Goal: Transaction & Acquisition: Purchase product/service

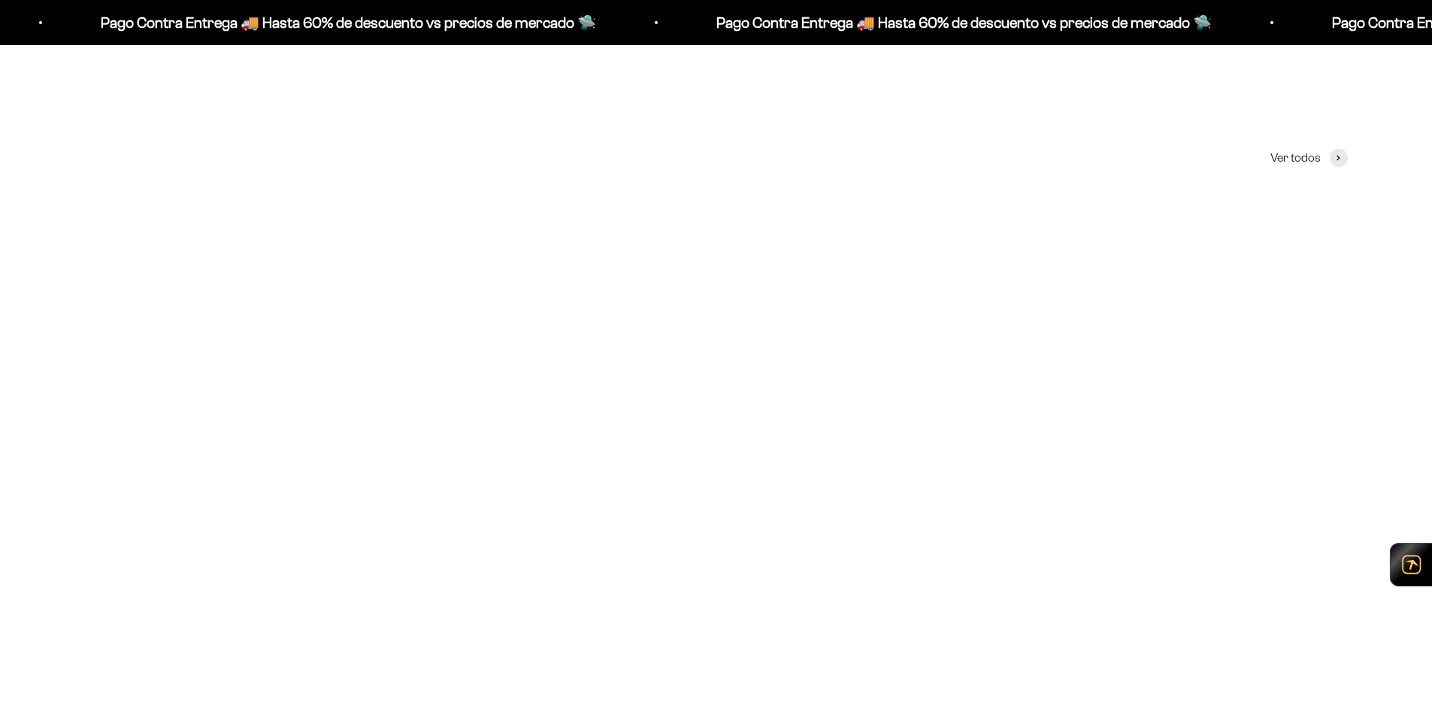
scroll to position [601, 0]
click at [762, 381] on img at bounding box center [716, 407] width 409 height 409
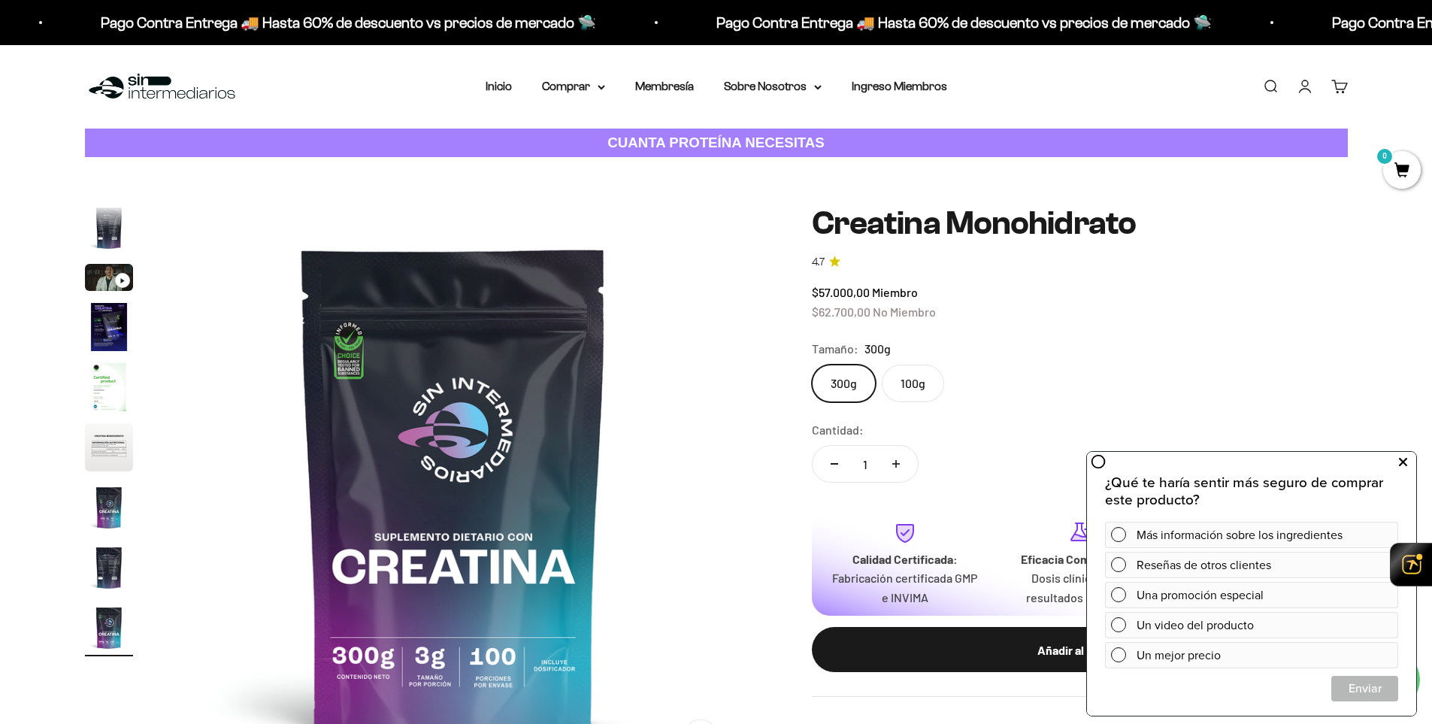
click at [1405, 460] on icon at bounding box center [1403, 463] width 8 height 20
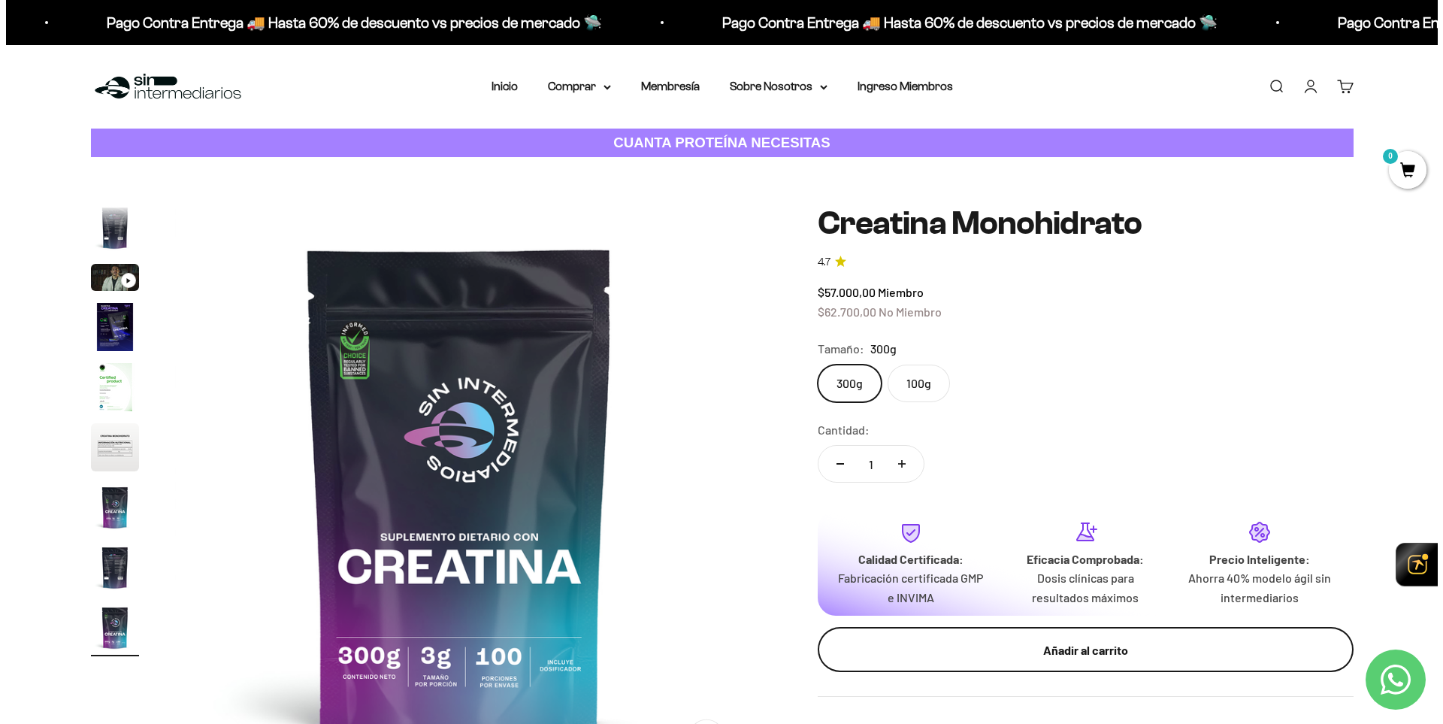
scroll to position [75, 0]
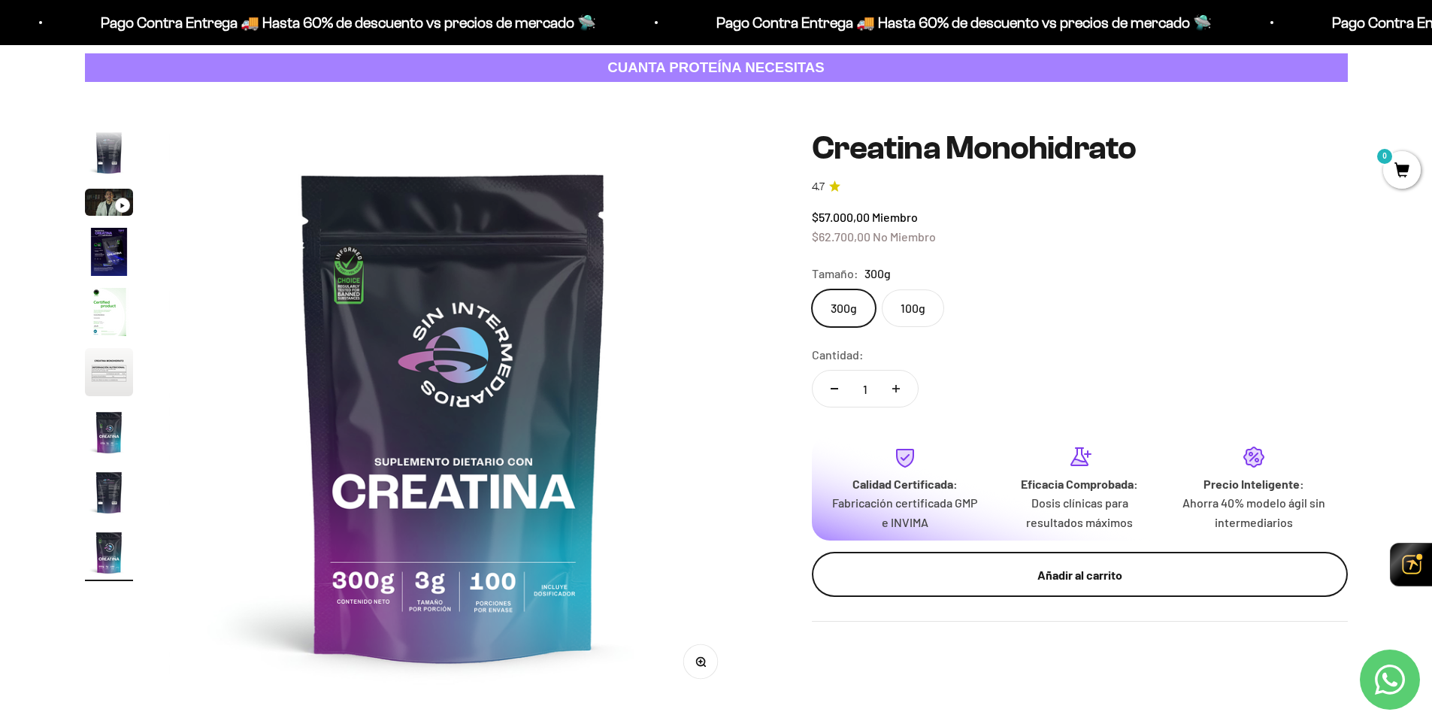
click at [1140, 569] on div "Añadir al carrito" at bounding box center [1080, 575] width 476 height 20
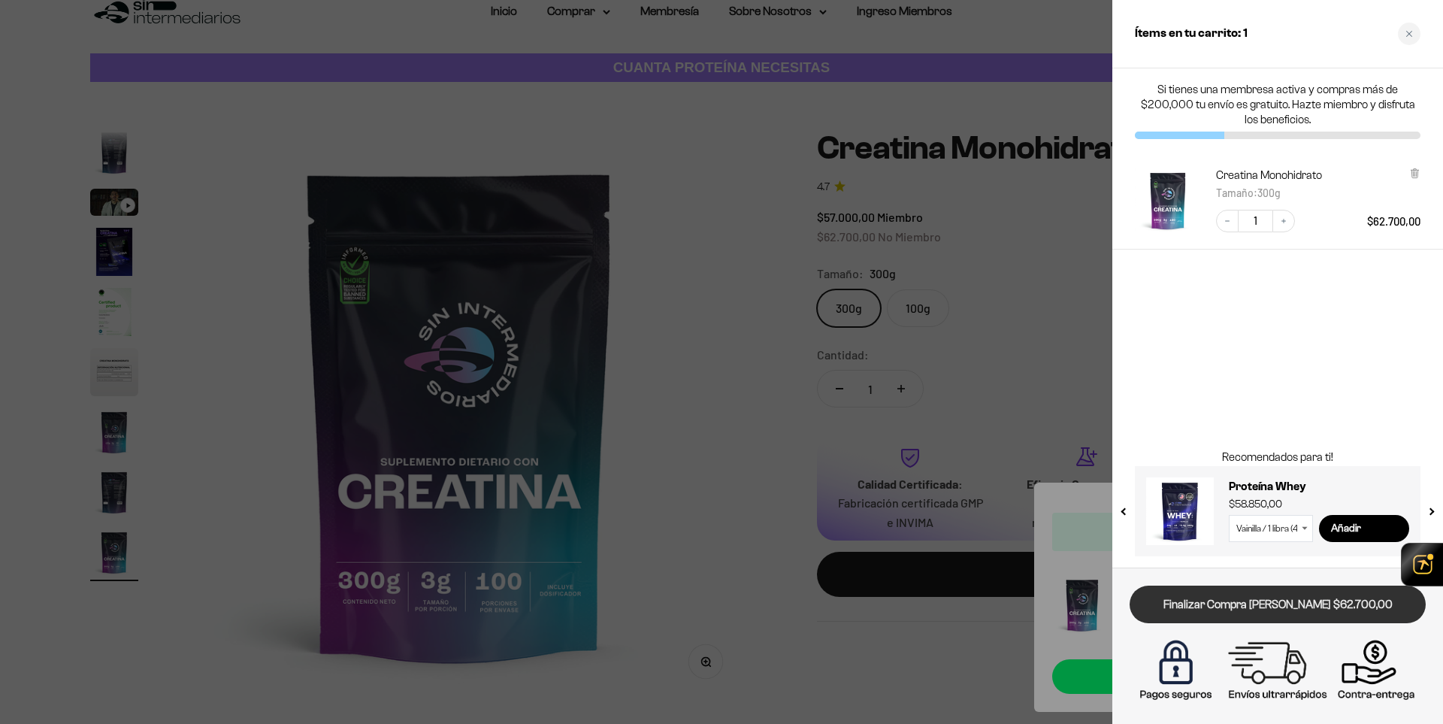
click at [1344, 601] on link "Finalizar Compra [PERSON_NAME] $62.700,00" at bounding box center [1278, 605] width 296 height 38
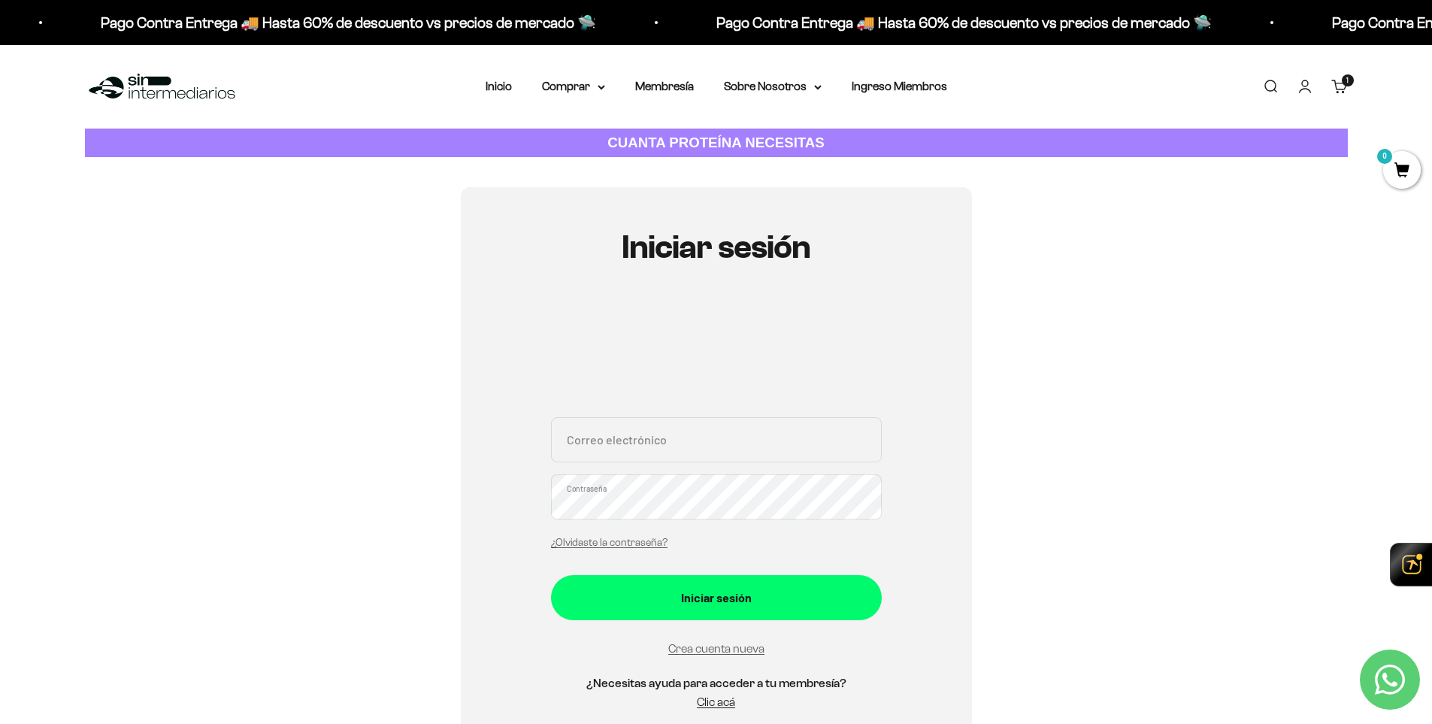
scroll to position [75, 0]
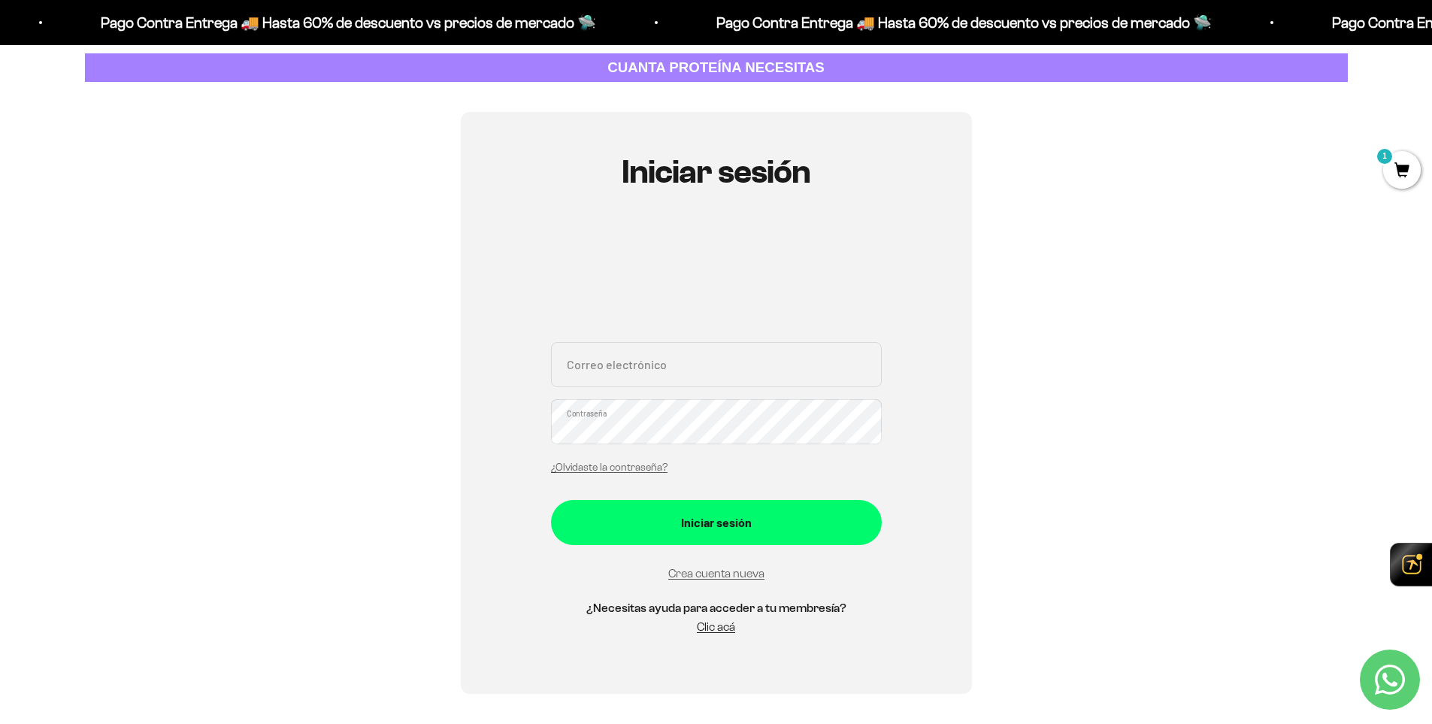
click at [920, 369] on div "Iniciar sesión Correo electrónico Contraseña ¿Olvidaste la contraseña? Iniciar …" at bounding box center [716, 403] width 511 height 582
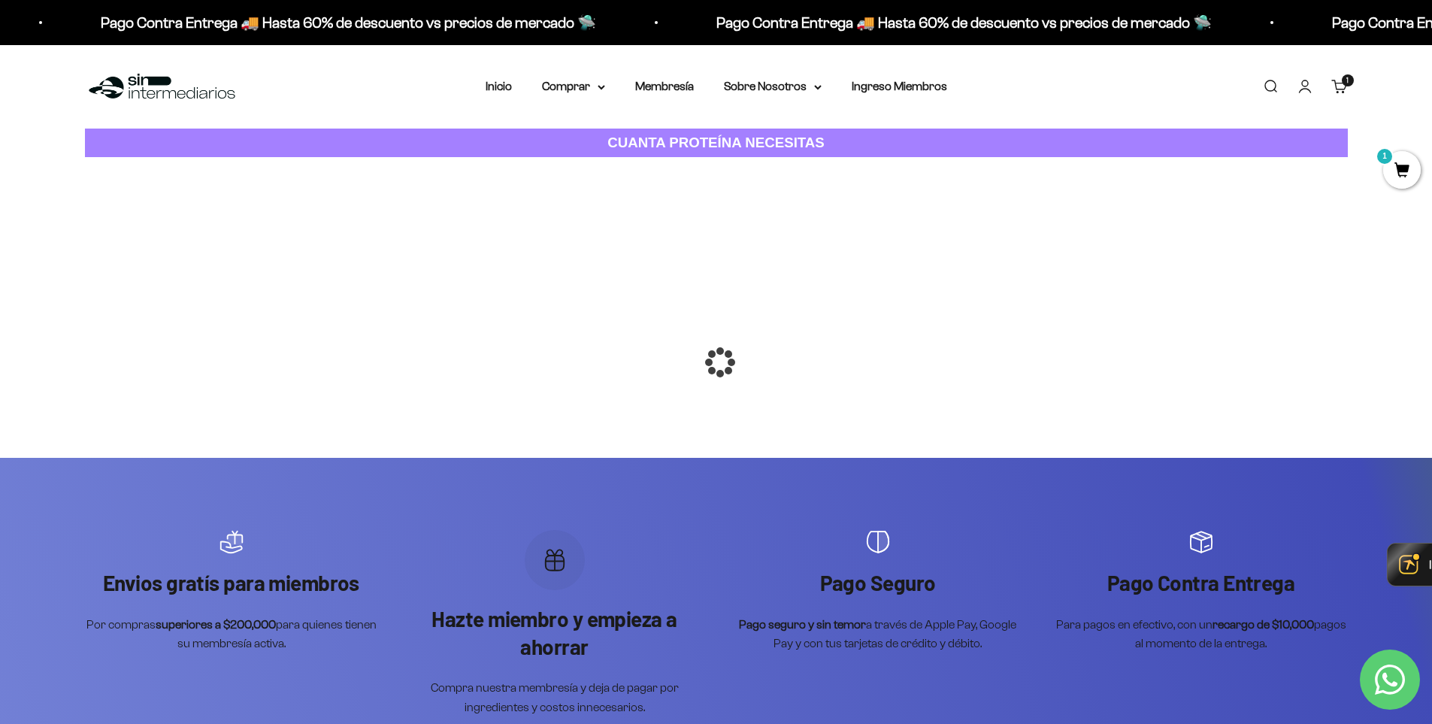
click at [1408, 563] on div at bounding box center [1421, 565] width 66 height 42
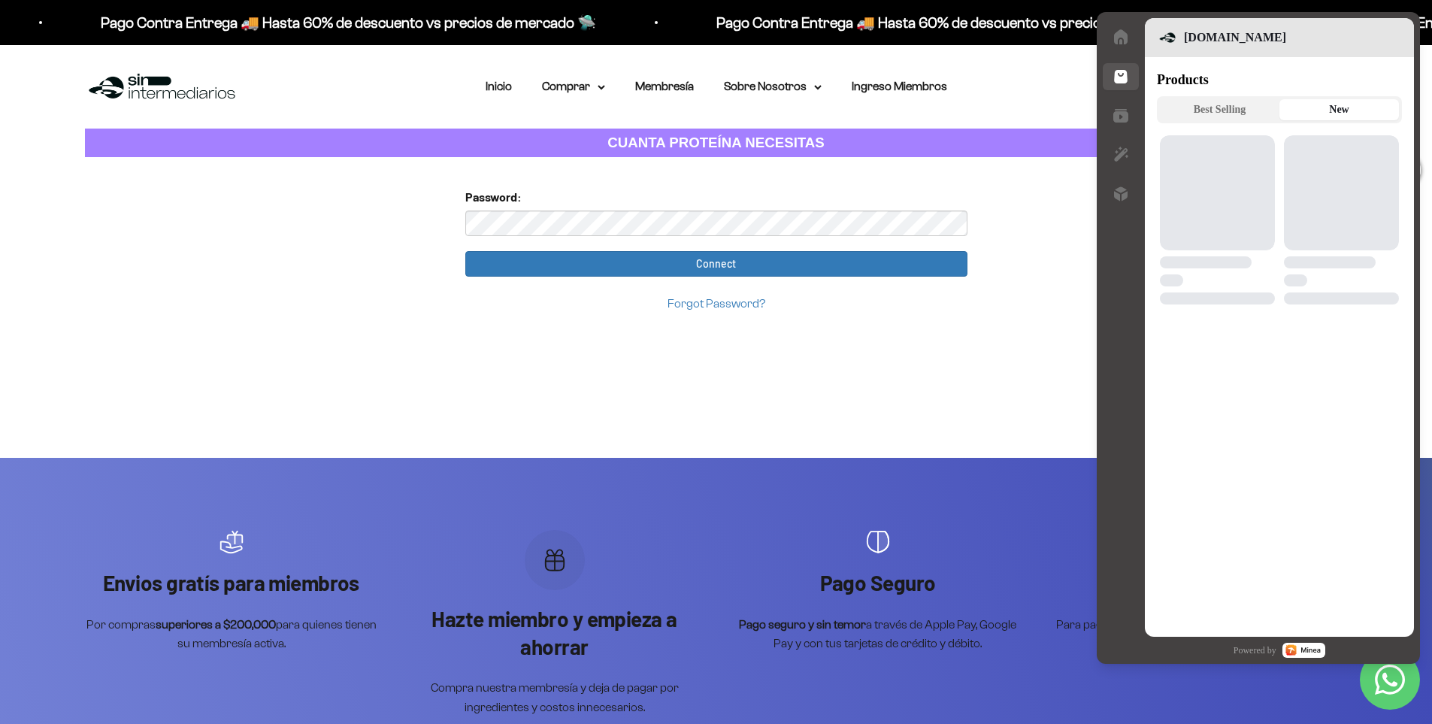
click at [1320, 111] on button "New" at bounding box center [1339, 109] width 120 height 21
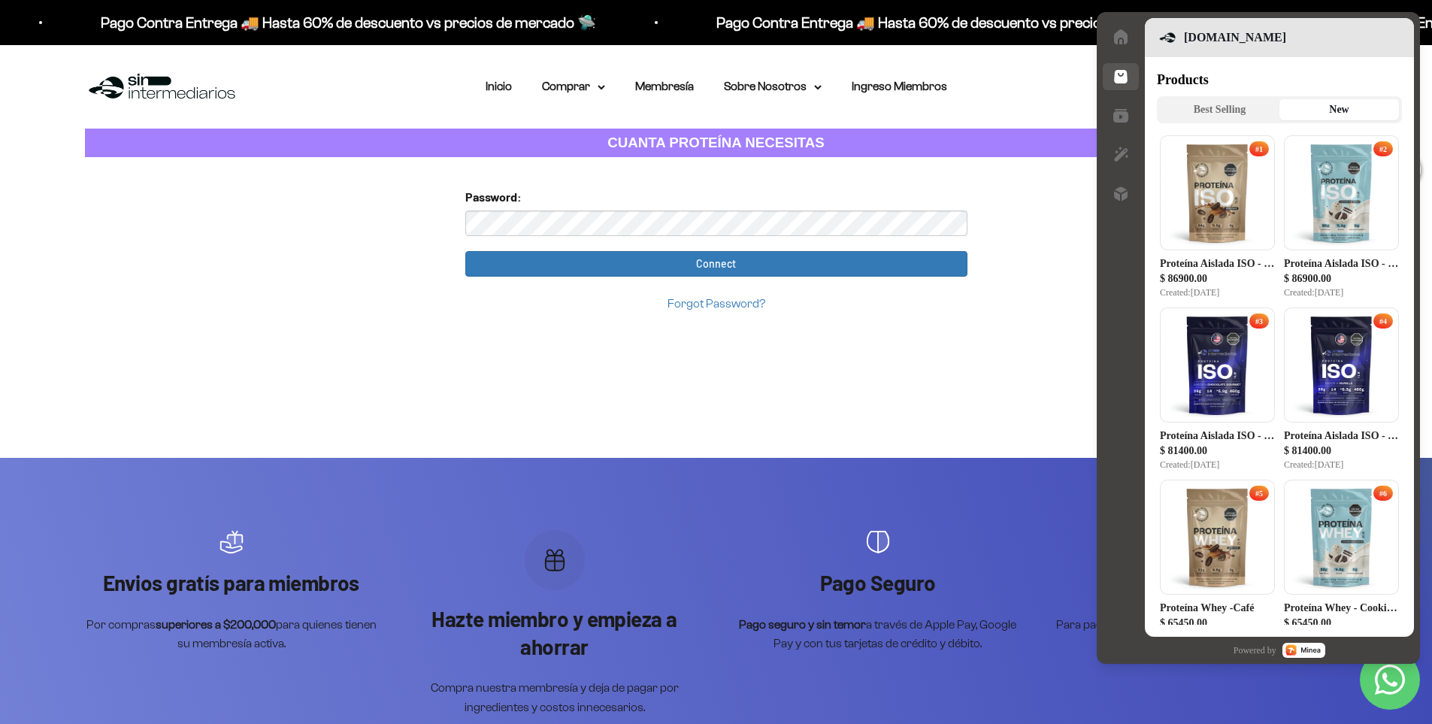
click at [1236, 111] on button "Best Selling" at bounding box center [1220, 109] width 120 height 21
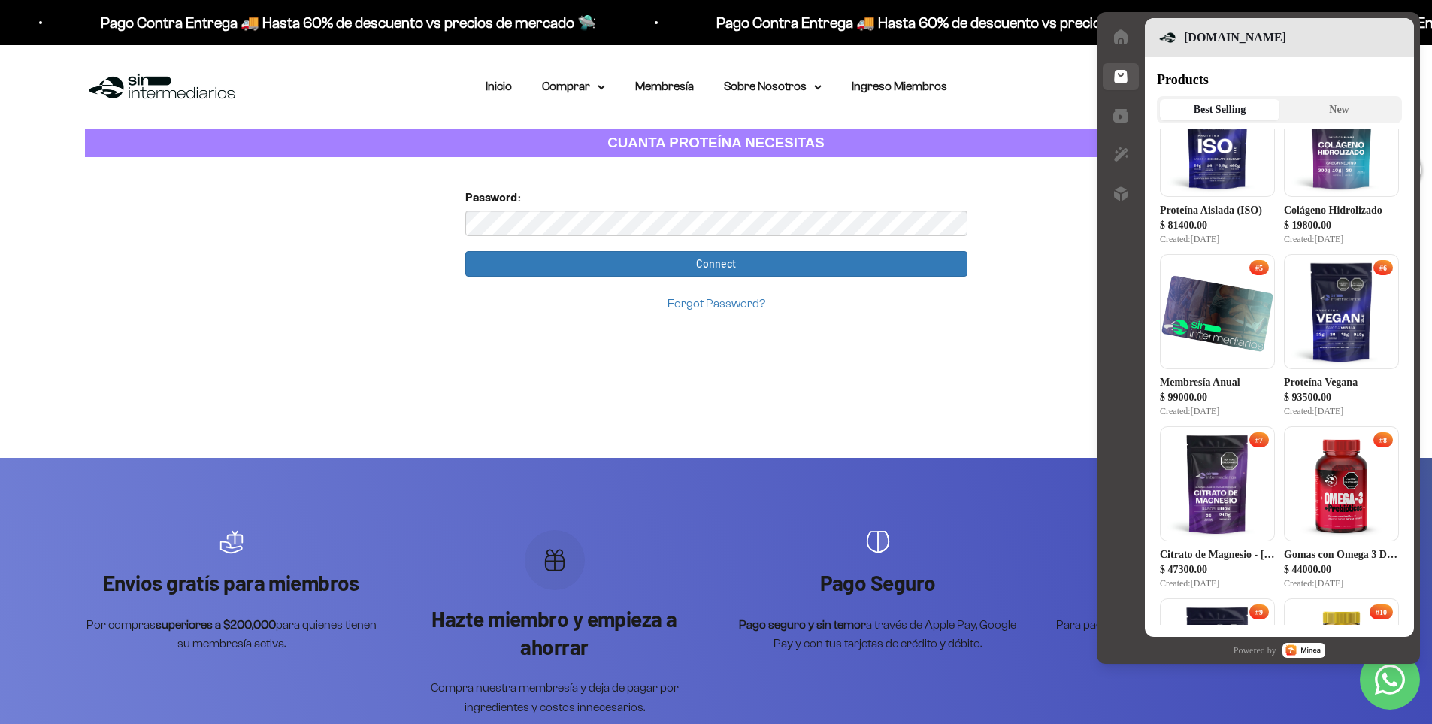
scroll to position [451, 0]
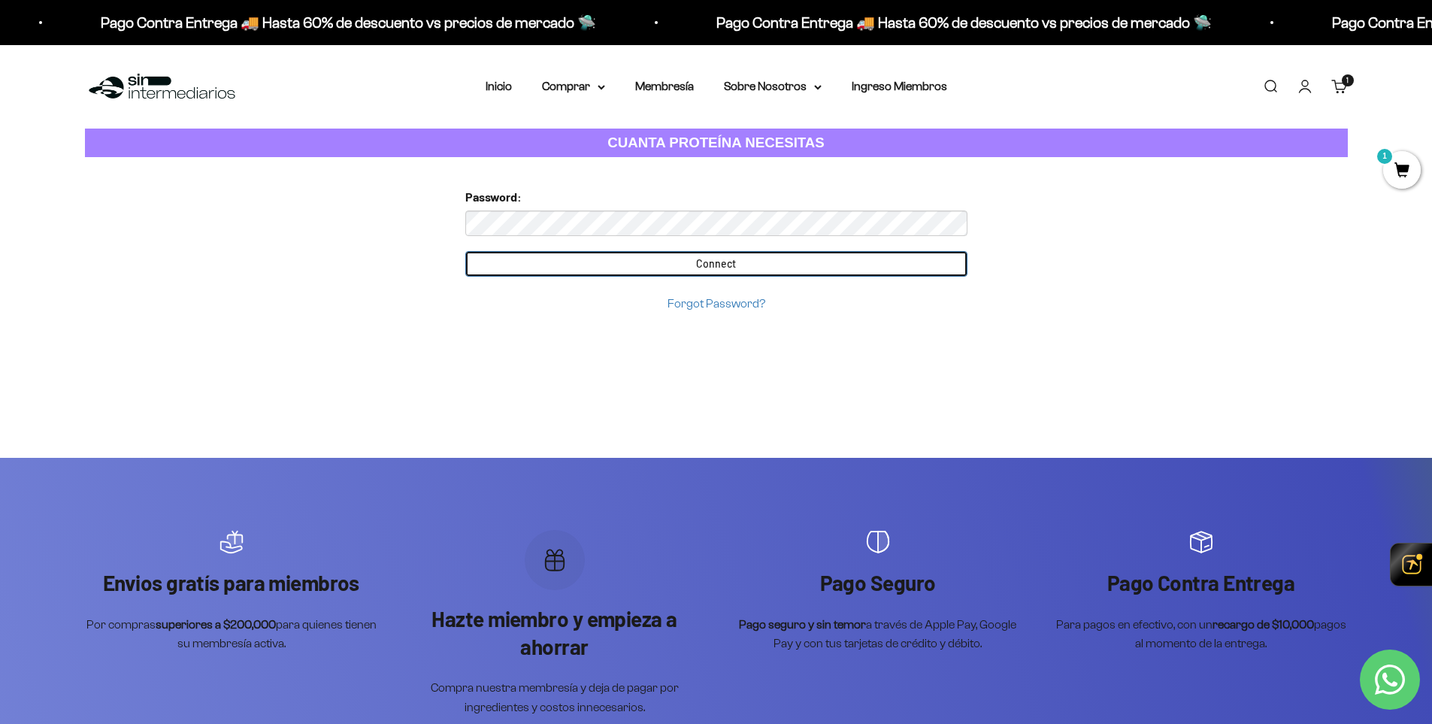
click at [676, 256] on input "Connect" at bounding box center [716, 264] width 502 height 26
